Goal: Transaction & Acquisition: Purchase product/service

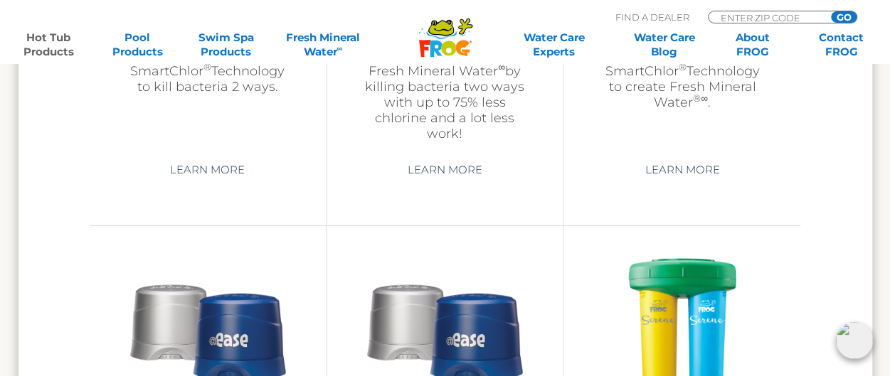
scroll to position [2453, 0]
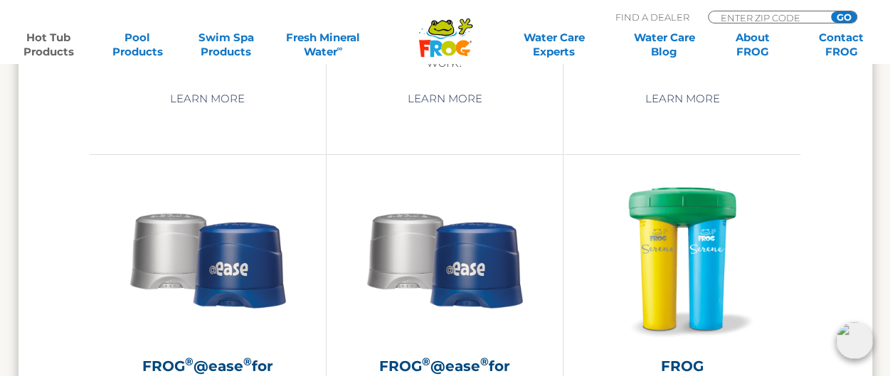
click at [853, 332] on img at bounding box center [854, 340] width 37 height 37
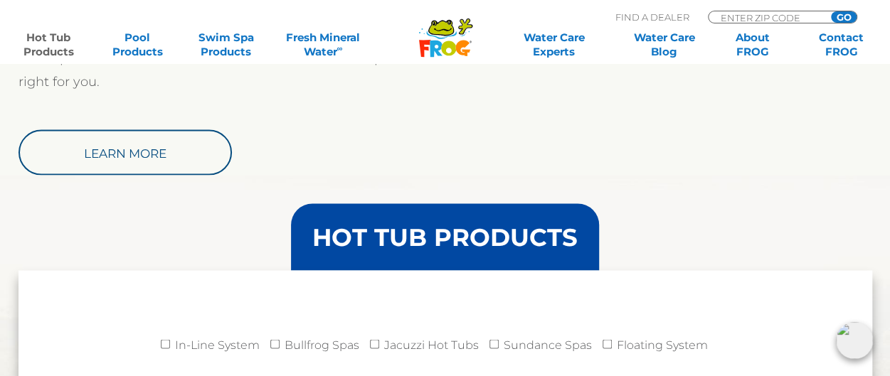
scroll to position [1286, 0]
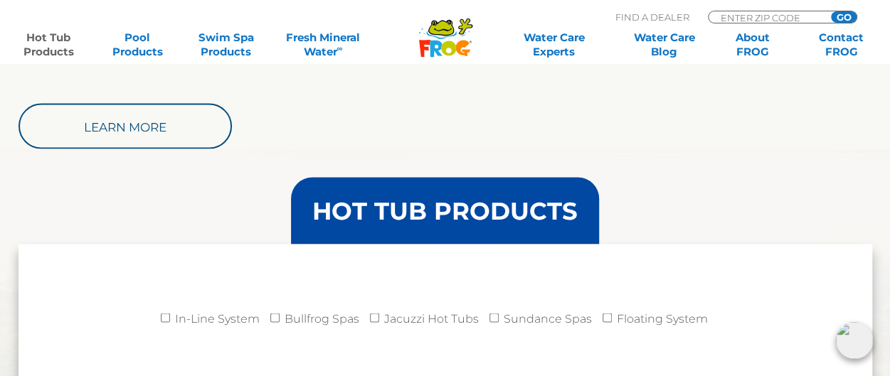
click at [868, 208] on header "HOT TUB PRODUCTS" at bounding box center [445, 210] width 854 height 67
click at [465, 130] on div "Select the Right Sanitizer A comparison chart to determine which FROG Hot Tub p…" at bounding box center [445, 57] width 854 height 183
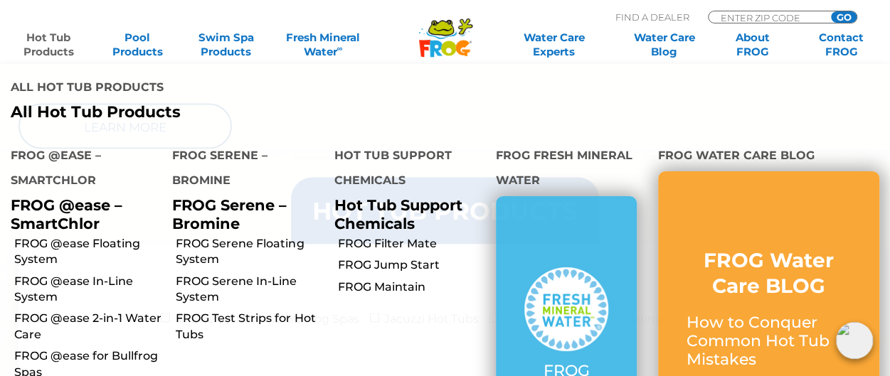
click at [50, 38] on link "Hot Tub Products" at bounding box center [48, 45] width 69 height 28
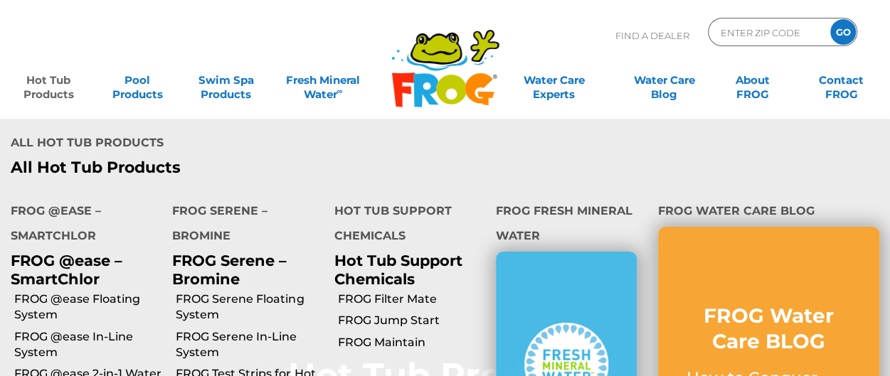
click at [46, 89] on link "Hot Tub Products" at bounding box center [48, 80] width 69 height 28
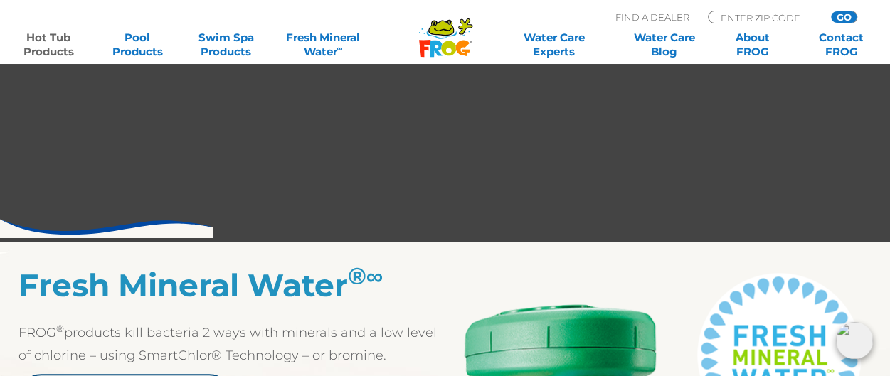
scroll to position [783, 0]
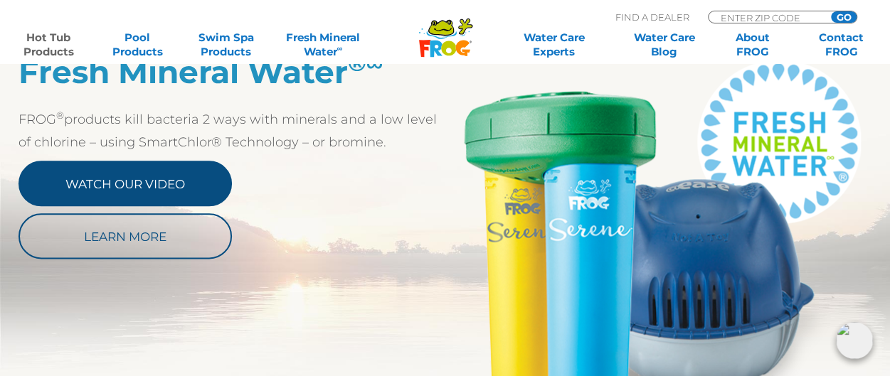
click at [164, 181] on link "Watch Our Video" at bounding box center [124, 184] width 213 height 46
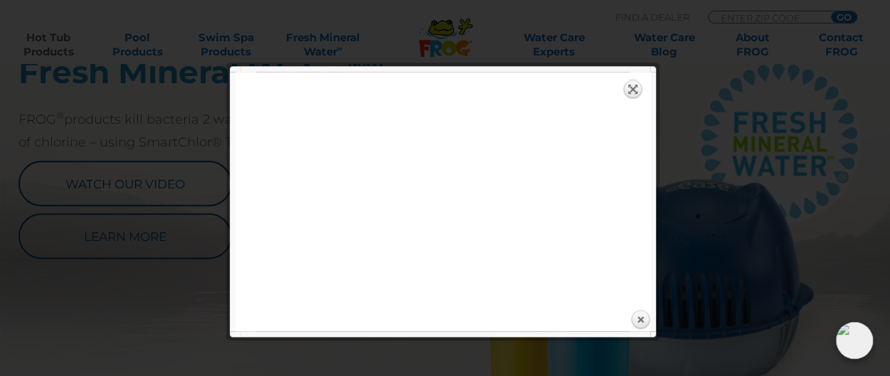
click at [627, 92] on link "Expand" at bounding box center [633, 89] width 20 height 20
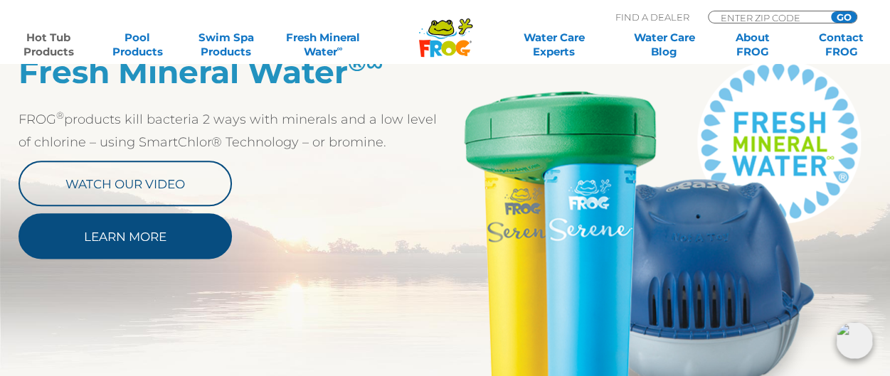
click at [149, 236] on link "Learn More" at bounding box center [124, 236] width 213 height 46
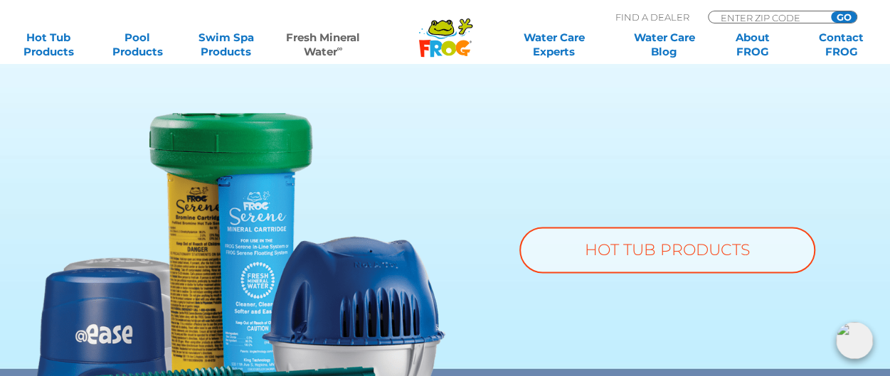
scroll to position [1138, 0]
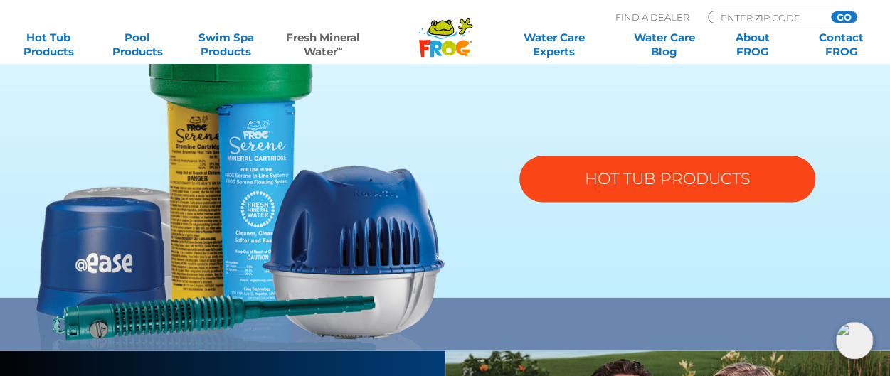
click at [574, 169] on link "HOT TUB PRODUCTS" at bounding box center [667, 179] width 296 height 46
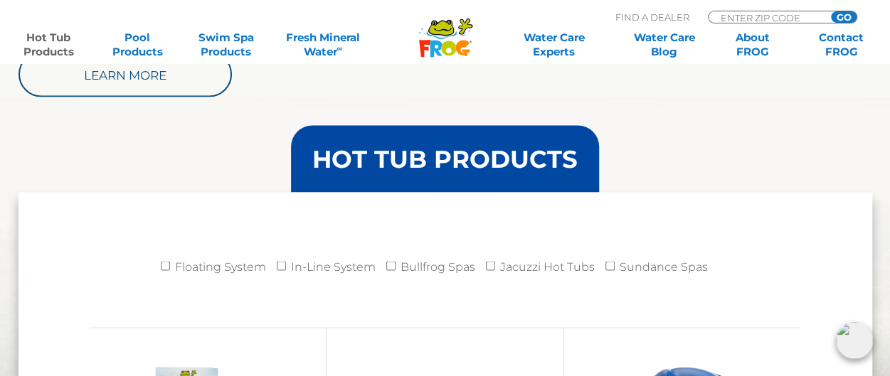
scroll to position [1352, 0]
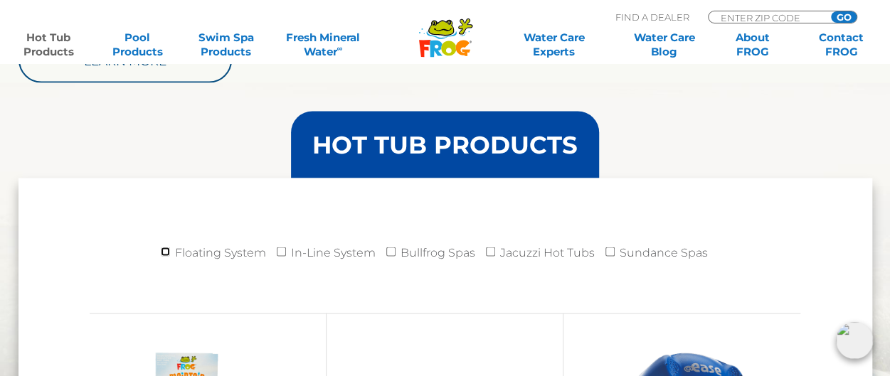
click at [170, 248] on input "Floating System" at bounding box center [165, 252] width 9 height 9
checkbox input "true"
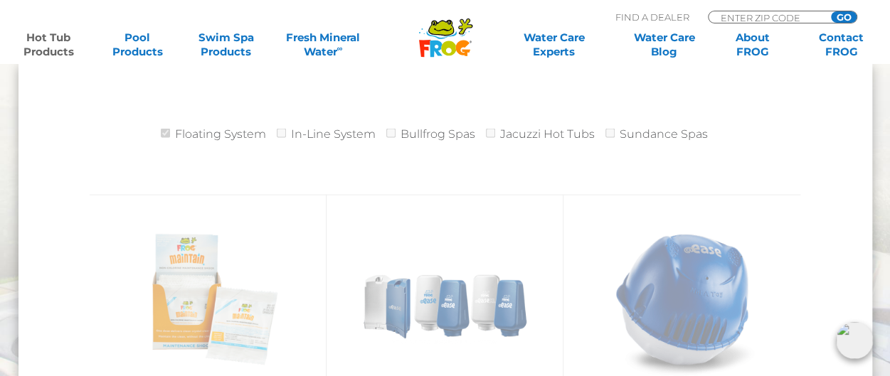
scroll to position [1494, 0]
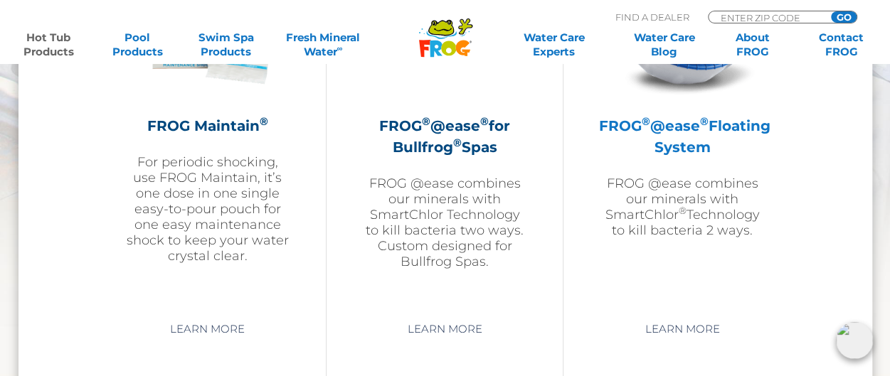
scroll to position [1778, 0]
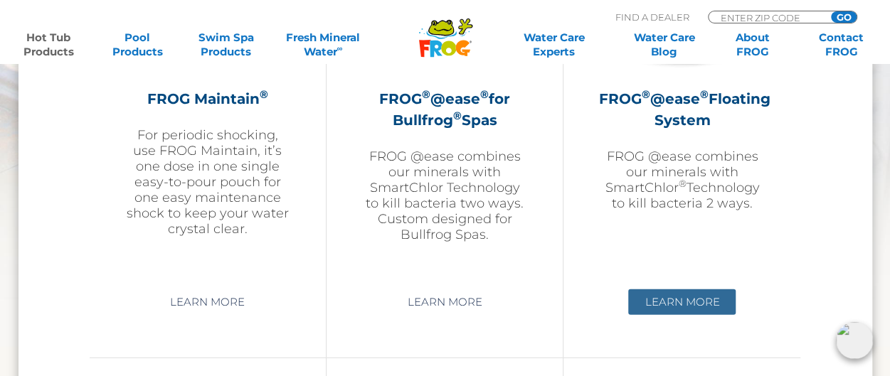
click at [686, 297] on link "Learn More" at bounding box center [681, 303] width 107 height 26
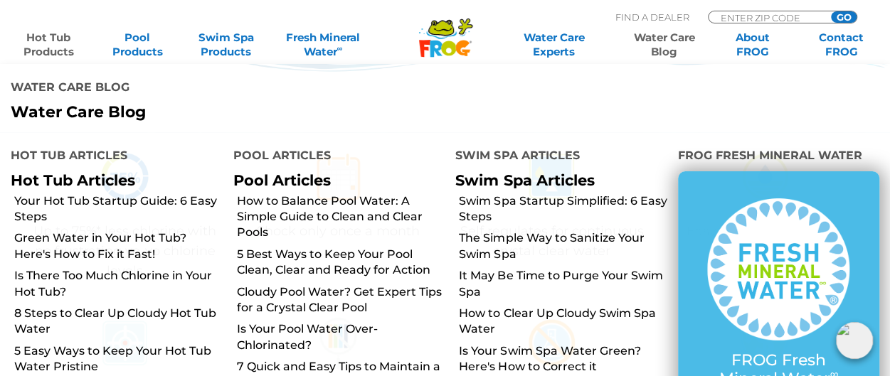
scroll to position [427, 0]
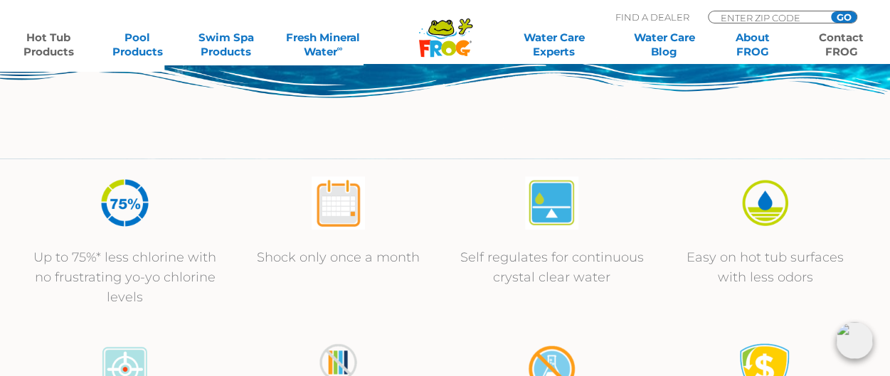
click at [844, 37] on link "Contact FROG" at bounding box center [841, 45] width 69 height 28
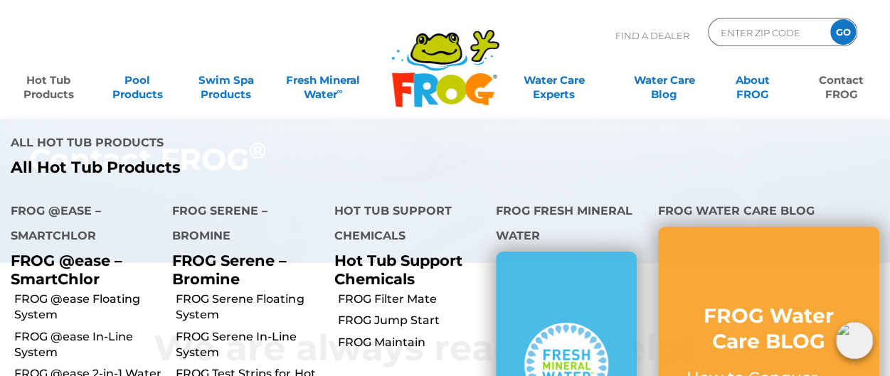
click at [62, 83] on link "Hot Tub Products" at bounding box center [48, 80] width 69 height 28
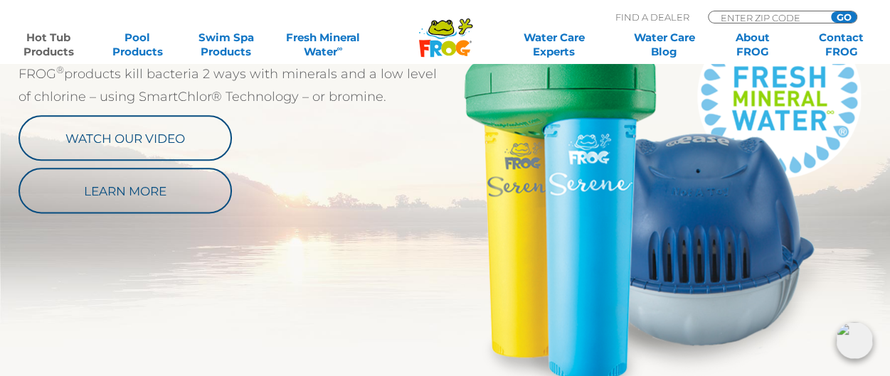
scroll to position [854, 0]
